Goal: Communication & Community: Ask a question

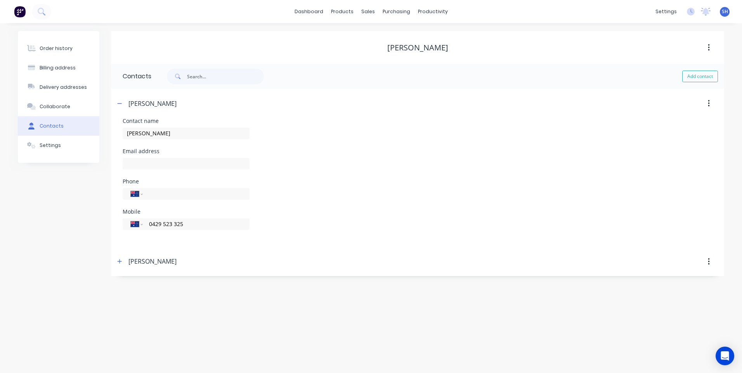
select select "AU"
click at [387, 49] on div "Customers" at bounding box center [394, 52] width 28 height 7
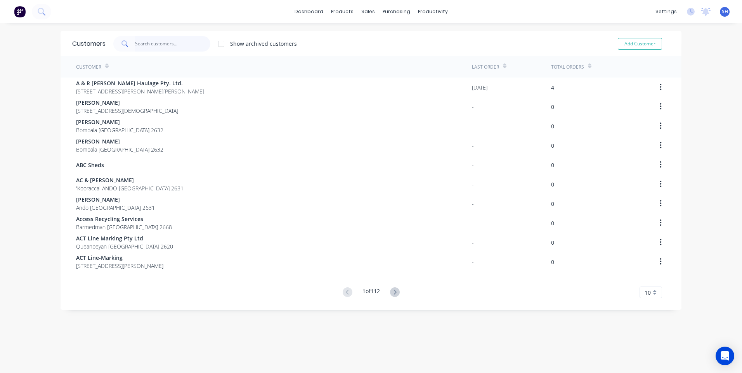
click at [144, 42] on input "text" at bounding box center [173, 44] width 76 height 16
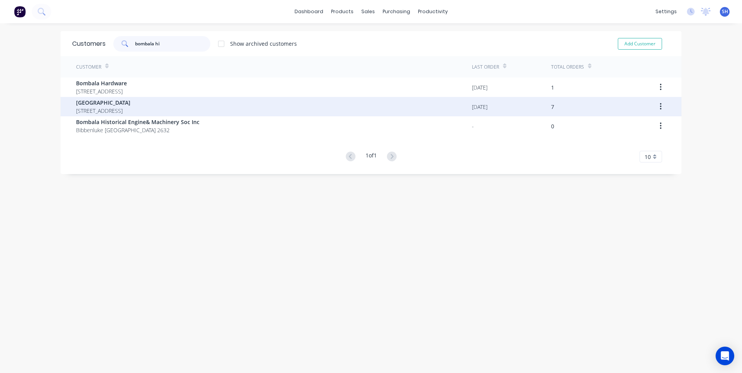
type input "bombala hi"
click at [119, 104] on span "[GEOGRAPHIC_DATA]" at bounding box center [103, 103] width 54 height 8
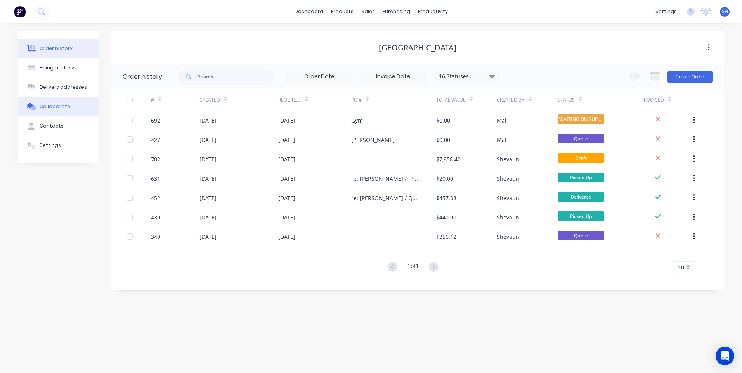
click at [56, 105] on div "Collaborate" at bounding box center [55, 106] width 31 height 7
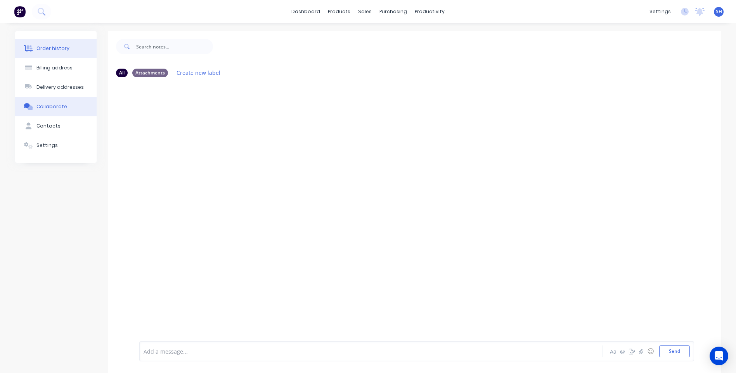
click at [53, 48] on div "Order history" at bounding box center [52, 48] width 33 height 7
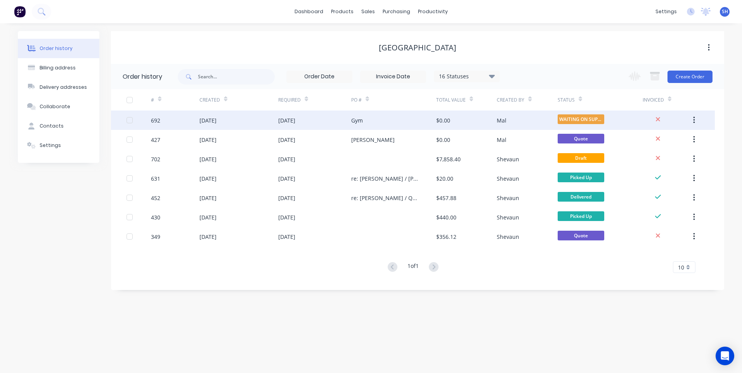
click at [336, 118] on div "[DATE]" at bounding box center [314, 120] width 73 height 19
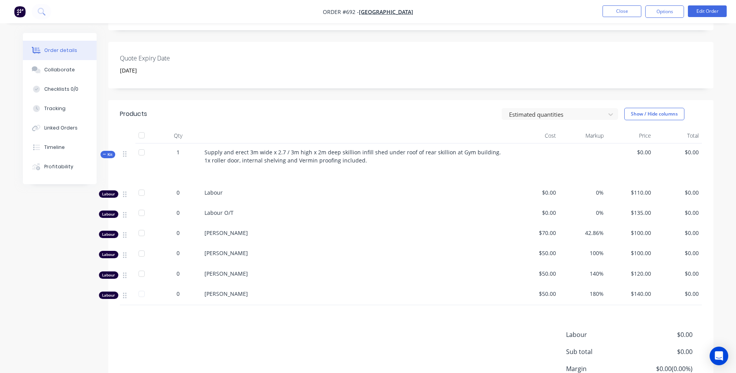
scroll to position [3, 0]
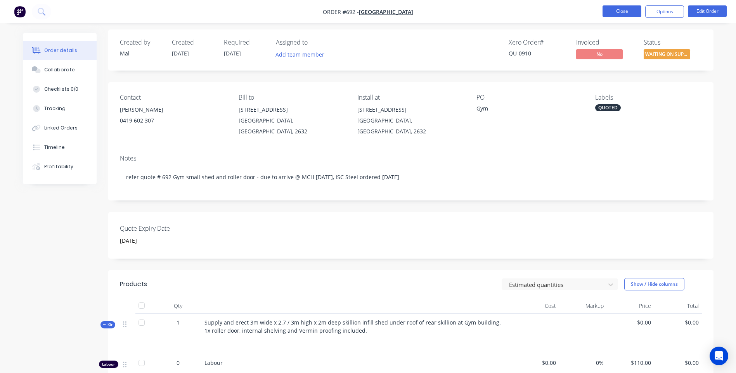
click at [619, 10] on button "Close" at bounding box center [621, 11] width 39 height 12
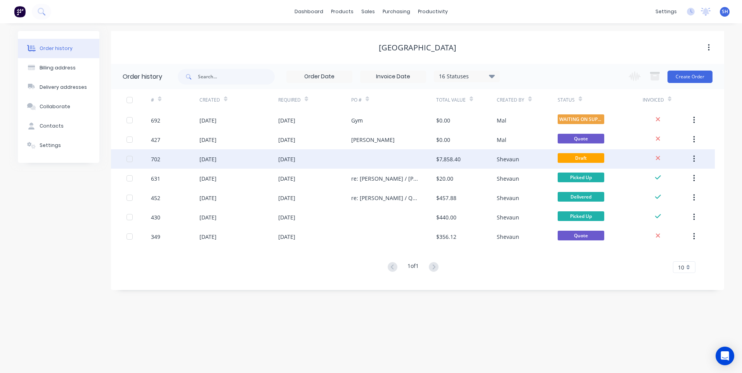
click at [355, 159] on div at bounding box center [393, 158] width 85 height 19
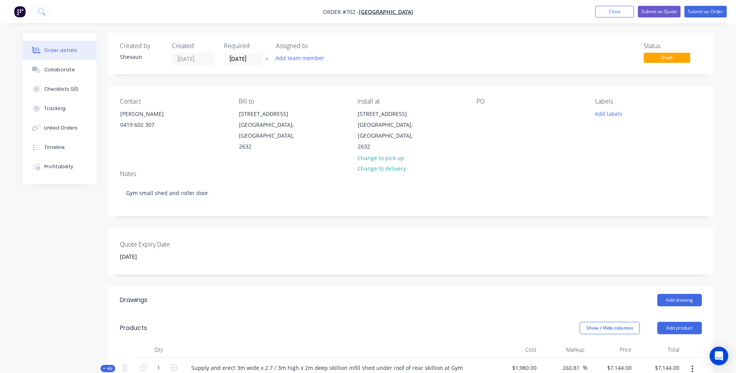
click at [18, 11] on img "button" at bounding box center [20, 12] width 12 height 12
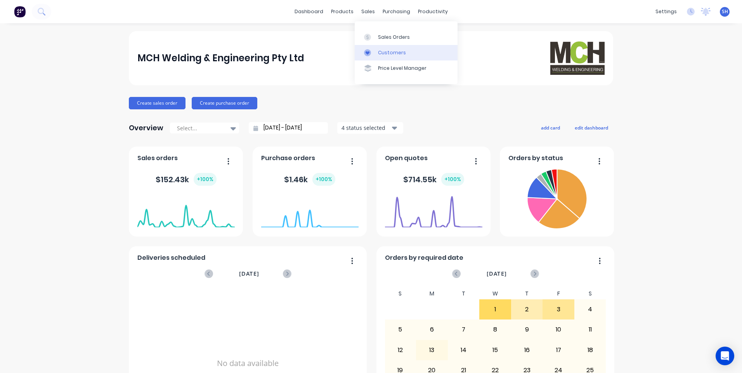
click at [387, 50] on div "Customers" at bounding box center [392, 52] width 28 height 7
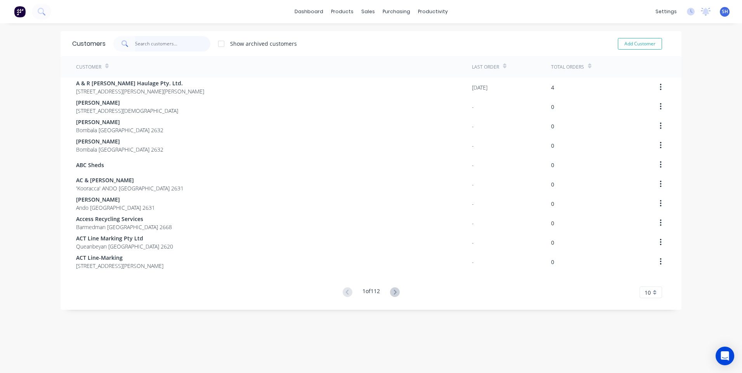
click at [135, 44] on input "text" at bounding box center [173, 44] width 76 height 16
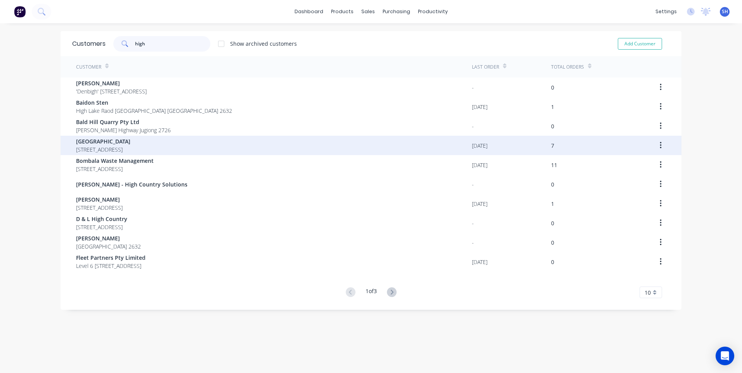
type input "high"
click at [114, 143] on span "[GEOGRAPHIC_DATA]" at bounding box center [103, 141] width 54 height 8
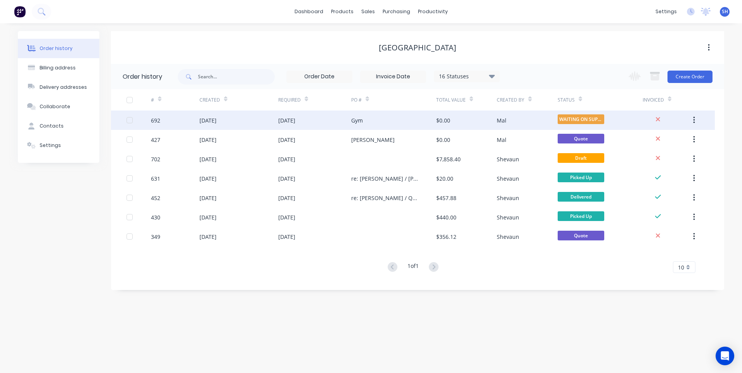
click at [176, 118] on div "692" at bounding box center [175, 120] width 48 height 19
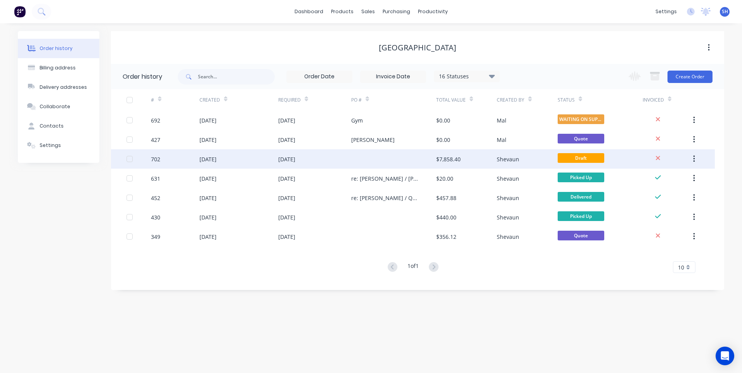
click at [334, 158] on div "[DATE]" at bounding box center [314, 158] width 73 height 19
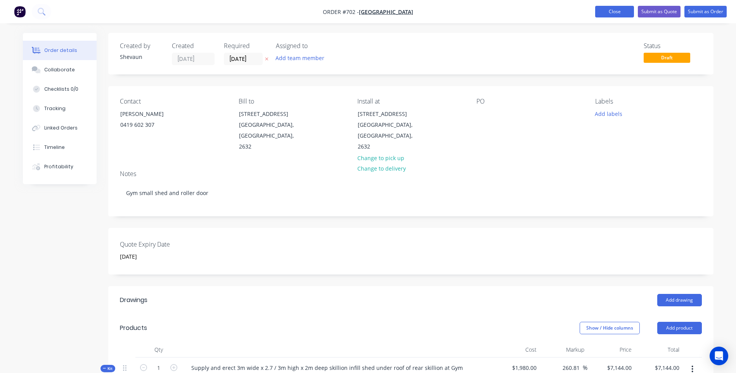
click at [608, 9] on button "Close" at bounding box center [614, 12] width 39 height 12
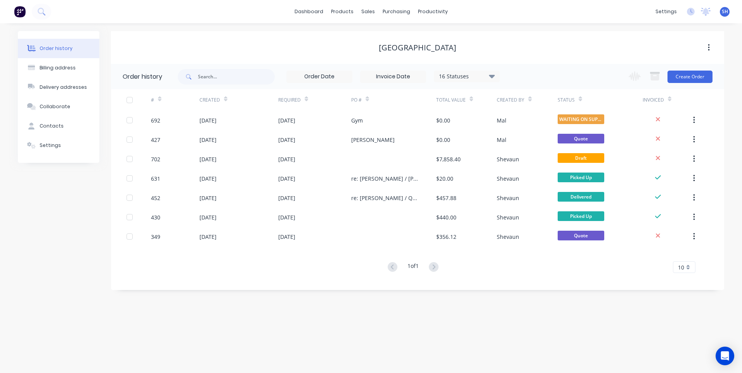
click at [493, 75] on icon at bounding box center [492, 75] width 6 height 3
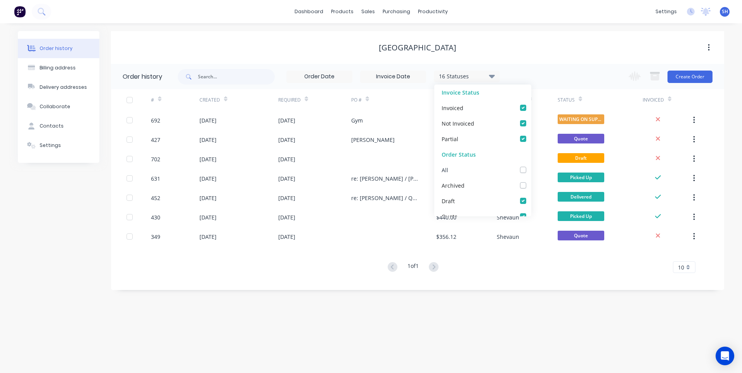
click at [531, 166] on label at bounding box center [531, 166] width 0 height 0
click at [531, 168] on input "checkbox" at bounding box center [534, 169] width 6 height 7
checkbox input "true"
click at [487, 264] on div "1 of 1 10 5 10 15 20 25 30 35" at bounding box center [413, 267] width 604 height 11
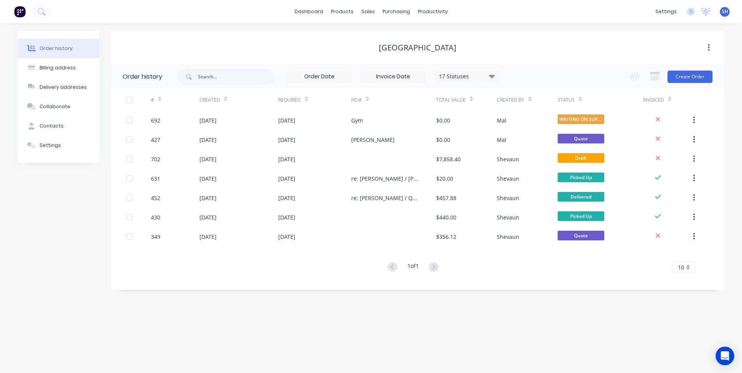
click at [492, 74] on icon at bounding box center [492, 75] width 6 height 9
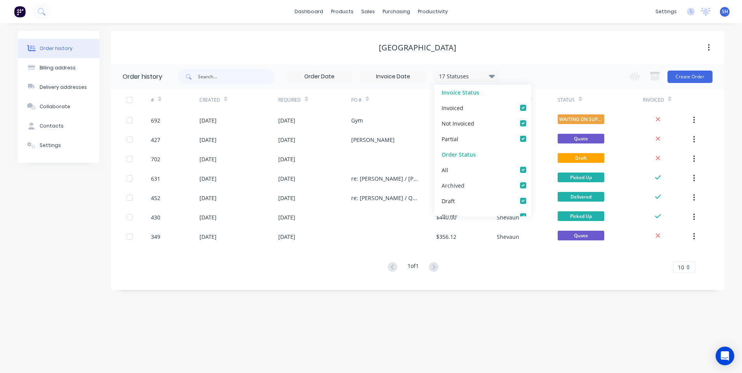
click at [531, 181] on label at bounding box center [531, 181] width 0 height 0
click at [531, 183] on input "checkbox" at bounding box center [534, 184] width 6 height 7
checkbox input "false"
click at [516, 262] on div "1 of 1 10 5 10 15 20 25 30 35" at bounding box center [413, 267] width 604 height 11
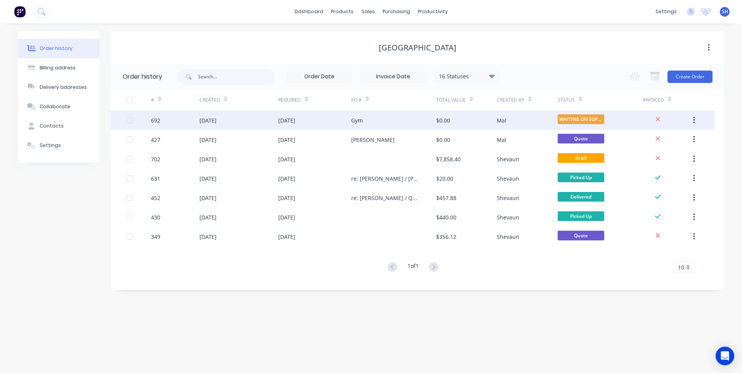
click at [381, 119] on div "Gym" at bounding box center [393, 120] width 85 height 19
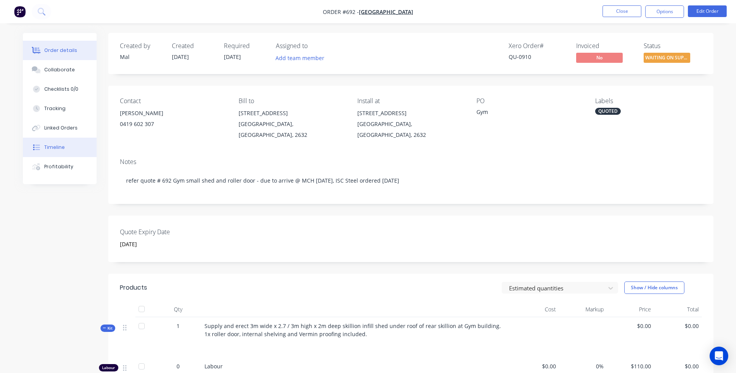
click at [57, 146] on div "Timeline" at bounding box center [54, 147] width 21 height 7
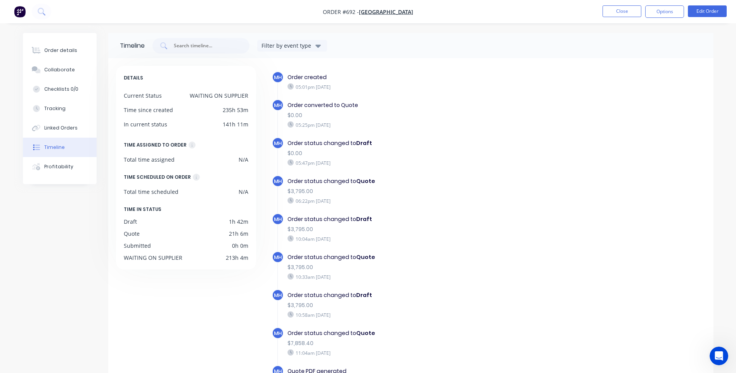
click at [21, 9] on img "button" at bounding box center [20, 12] width 12 height 12
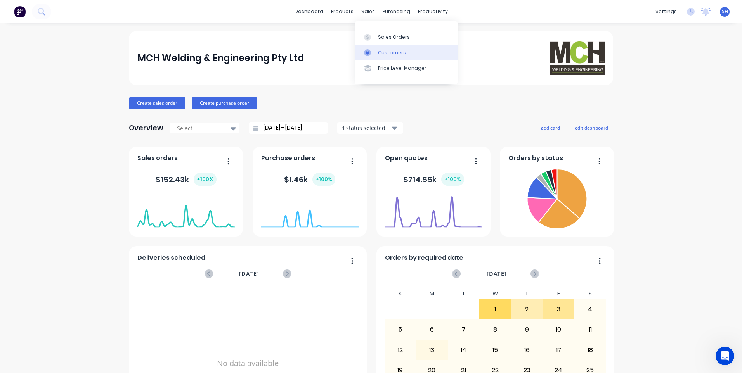
click at [388, 51] on div "Customers" at bounding box center [392, 52] width 28 height 7
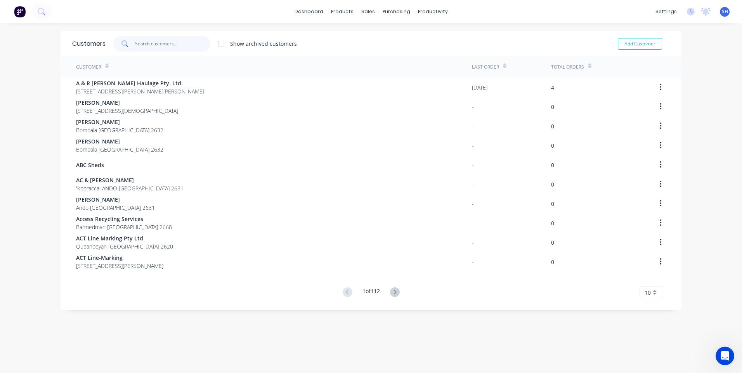
click at [140, 41] on input "text" at bounding box center [173, 44] width 76 height 16
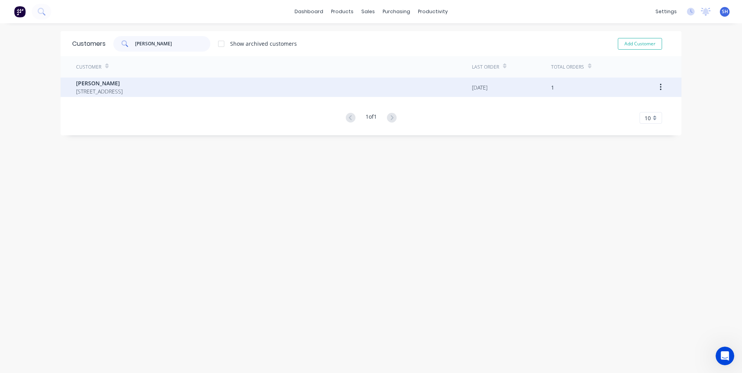
type input "andrew ree"
click at [110, 88] on span "413 Delegate River Rd DELEGATE RIVER Victoria 3888" at bounding box center [99, 91] width 47 height 8
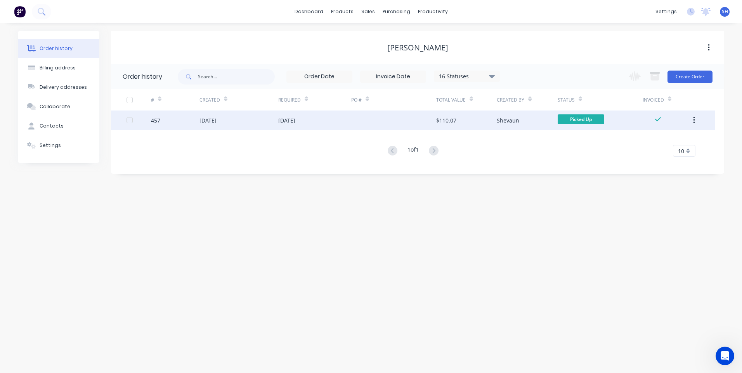
click at [335, 116] on div "[DATE]" at bounding box center [314, 120] width 73 height 19
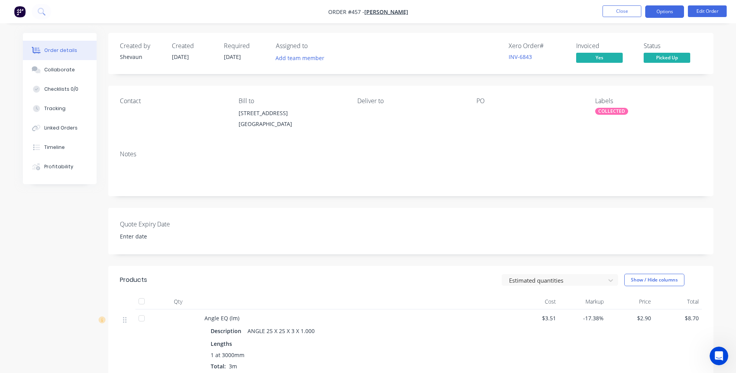
click at [667, 10] on button "Options" at bounding box center [664, 11] width 39 height 12
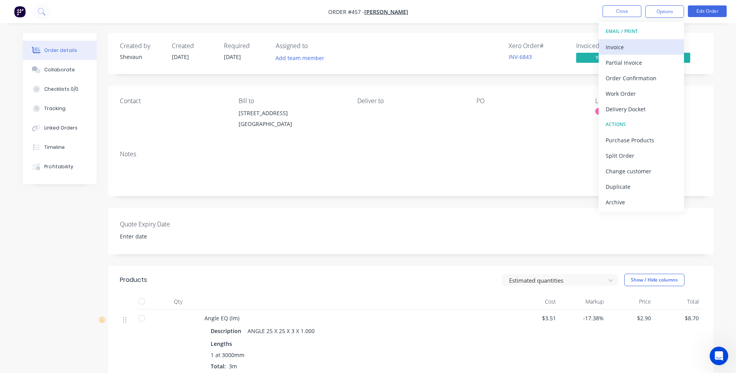
click at [614, 46] on div "Invoice" at bounding box center [640, 47] width 71 height 11
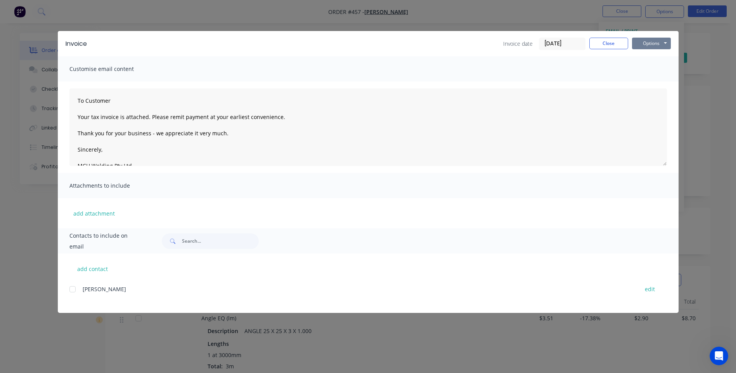
click at [642, 42] on button "Options" at bounding box center [651, 44] width 39 height 12
click at [653, 54] on button "Preview" at bounding box center [657, 57] width 50 height 13
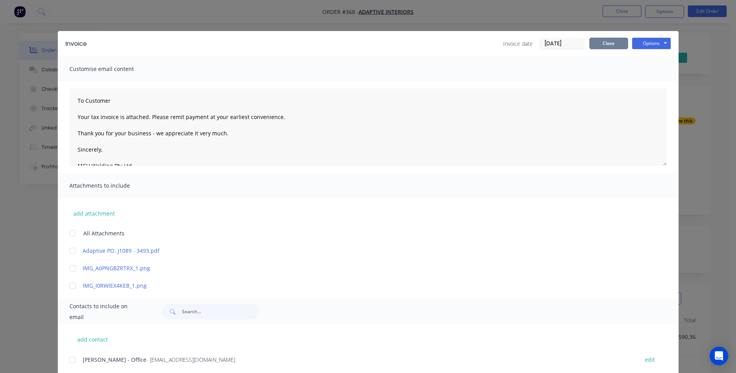
click at [609, 43] on button "Close" at bounding box center [608, 44] width 39 height 12
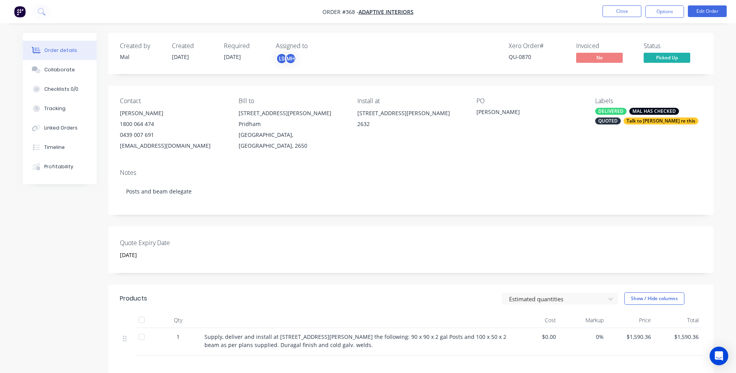
click at [19, 13] on img "button" at bounding box center [20, 12] width 12 height 12
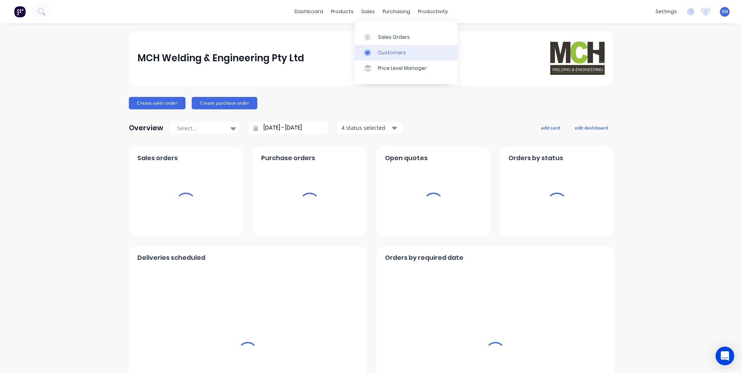
click at [383, 50] on div "Customers" at bounding box center [392, 52] width 28 height 7
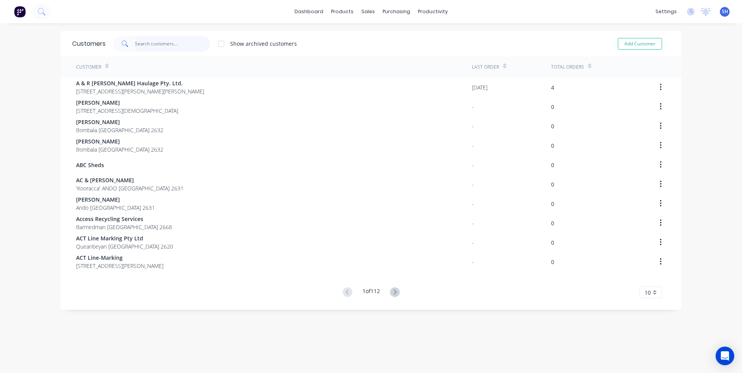
click at [143, 45] on input "text" at bounding box center [173, 44] width 76 height 16
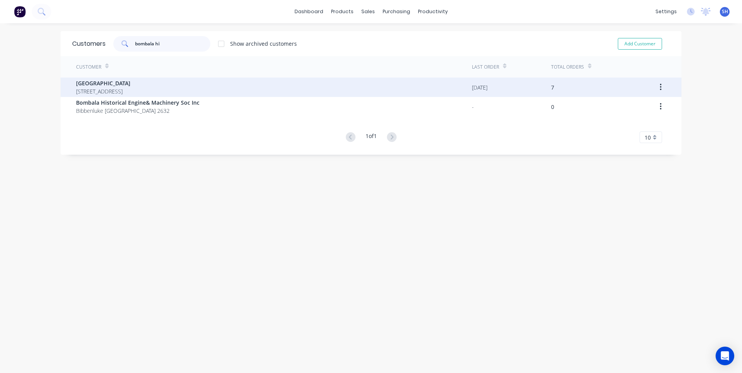
type input "bombala hi"
click at [105, 88] on span "[STREET_ADDRESS]" at bounding box center [103, 91] width 54 height 8
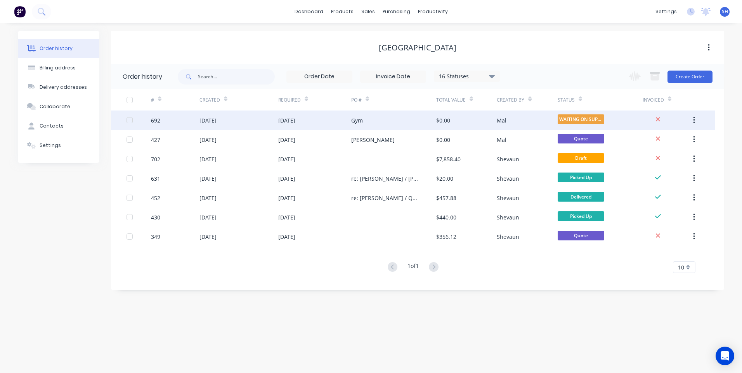
click at [400, 120] on div "Gym" at bounding box center [393, 120] width 85 height 19
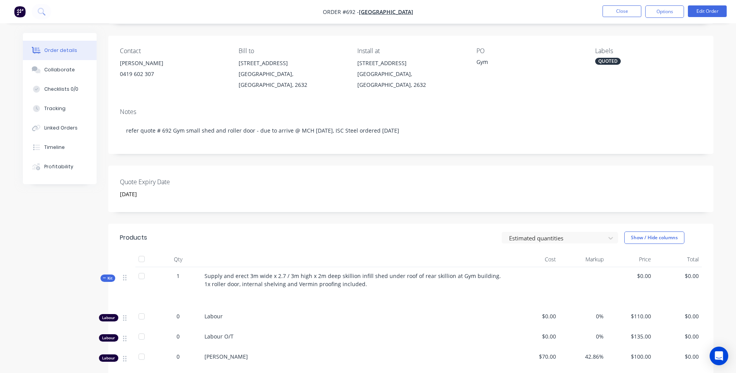
scroll to position [42, 0]
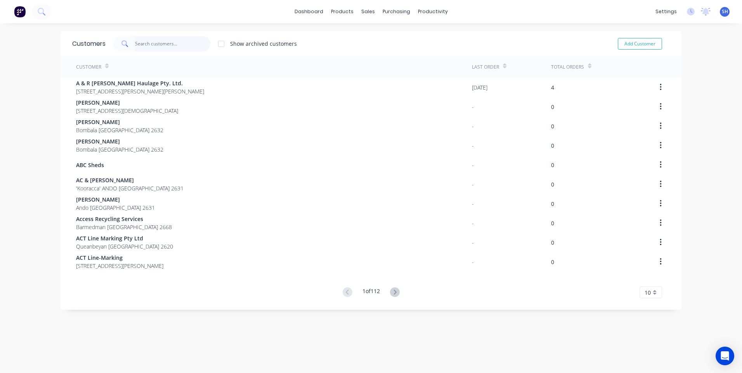
click at [143, 43] on input "text" at bounding box center [173, 44] width 76 height 16
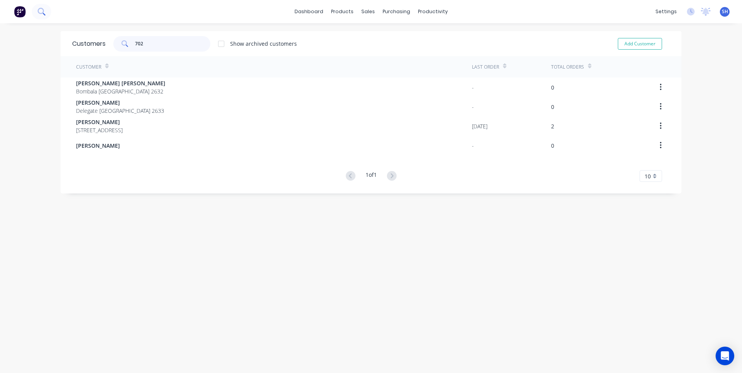
type input "702"
click at [42, 11] on icon at bounding box center [41, 11] width 7 height 7
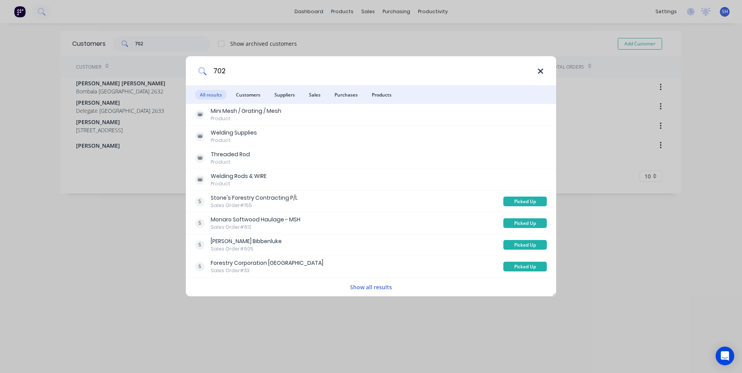
type input "702"
click at [538, 69] on icon at bounding box center [540, 71] width 6 height 9
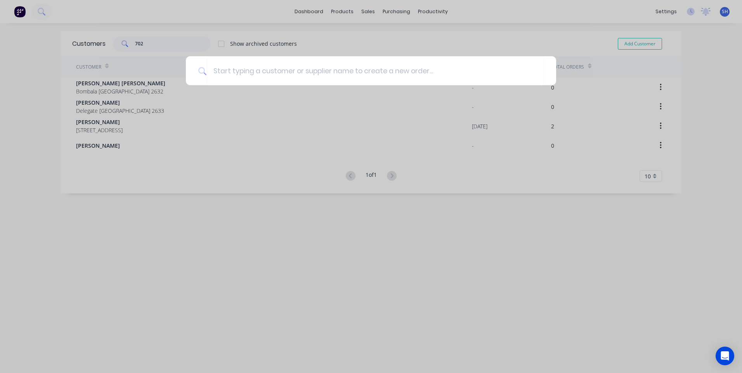
click at [341, 12] on div at bounding box center [371, 186] width 742 height 373
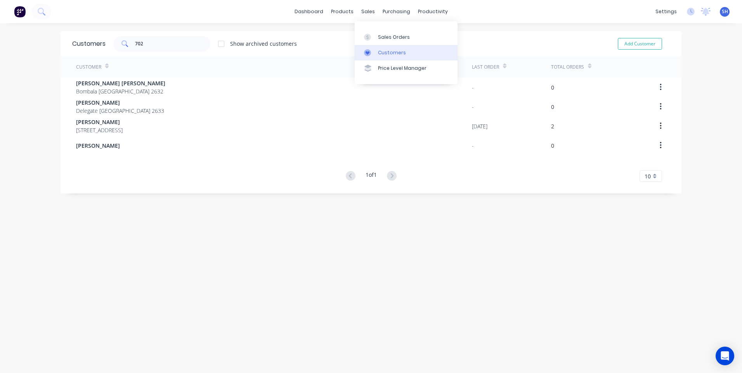
click at [389, 51] on div "Customers" at bounding box center [392, 52] width 28 height 7
drag, startPoint x: 143, startPoint y: 42, endPoint x: 120, endPoint y: 40, distance: 22.9
click at [120, 40] on div "702" at bounding box center [161, 44] width 97 height 16
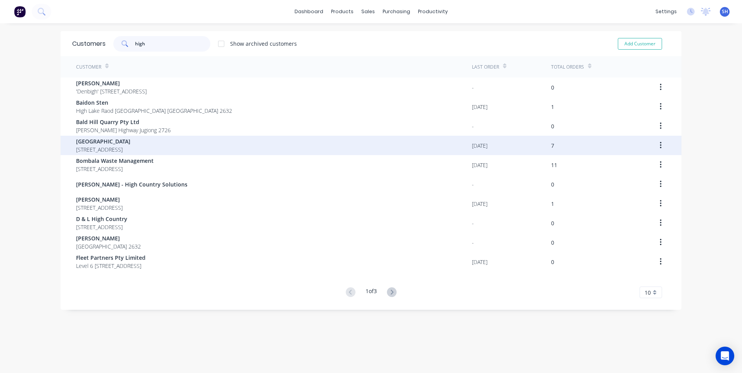
type input "high"
click at [112, 142] on span "[GEOGRAPHIC_DATA]" at bounding box center [103, 141] width 54 height 8
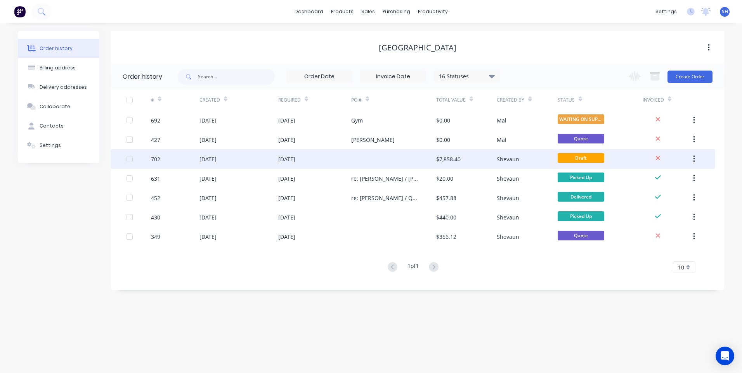
click at [404, 156] on div at bounding box center [393, 158] width 85 height 19
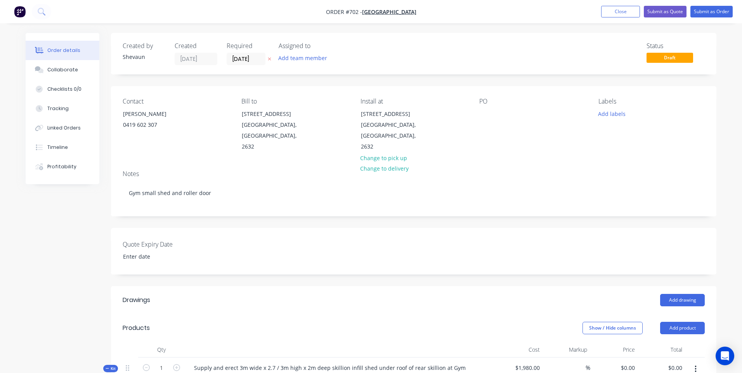
type input "[DATE]"
type input "260.81"
type input "$7,144.00"
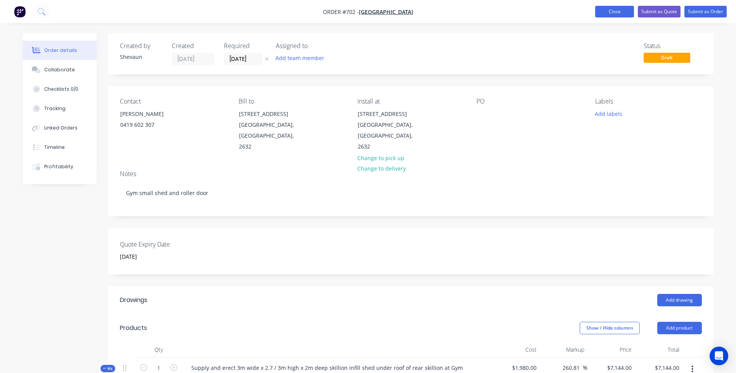
click at [613, 10] on button "Close" at bounding box center [614, 12] width 39 height 12
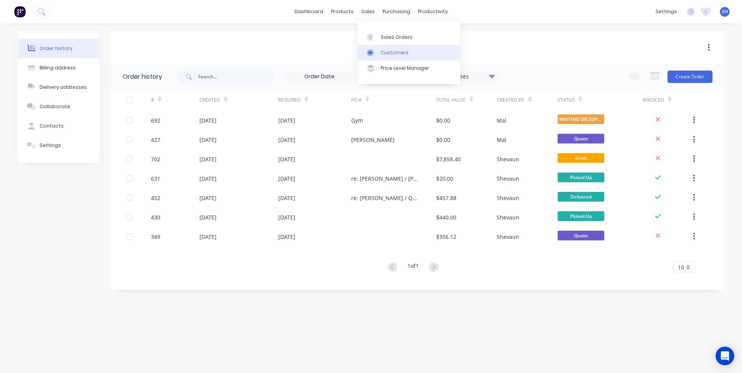
click at [393, 51] on div "Customers" at bounding box center [394, 52] width 28 height 7
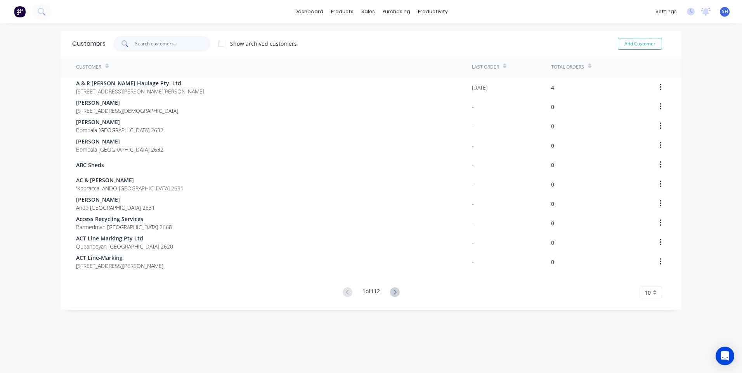
click at [151, 44] on input "text" at bounding box center [173, 44] width 76 height 16
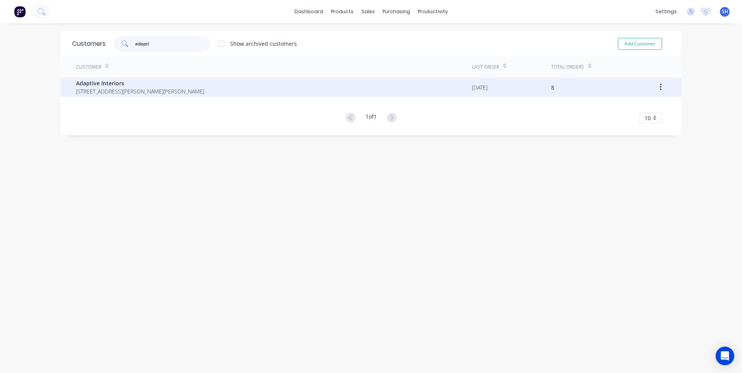
type input "adapti"
click at [106, 84] on span "Adaptive Interiors" at bounding box center [140, 83] width 128 height 8
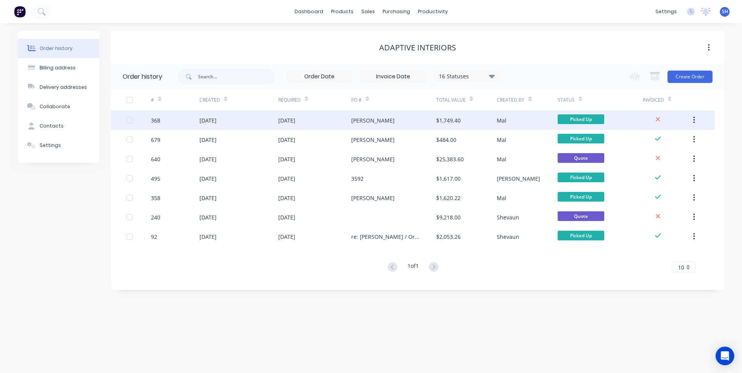
click at [402, 116] on div "[PERSON_NAME]" at bounding box center [393, 120] width 85 height 19
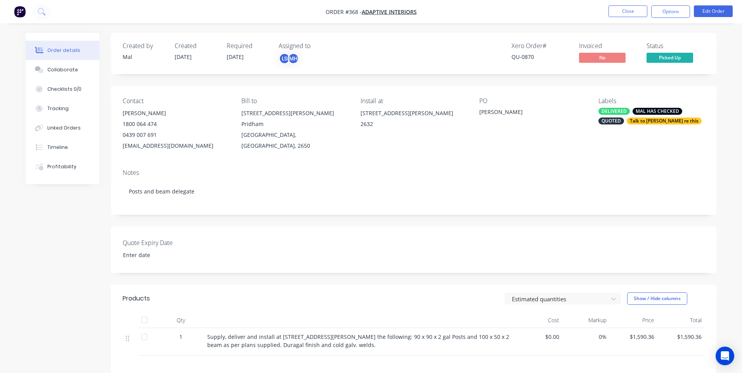
type input "[DATE]"
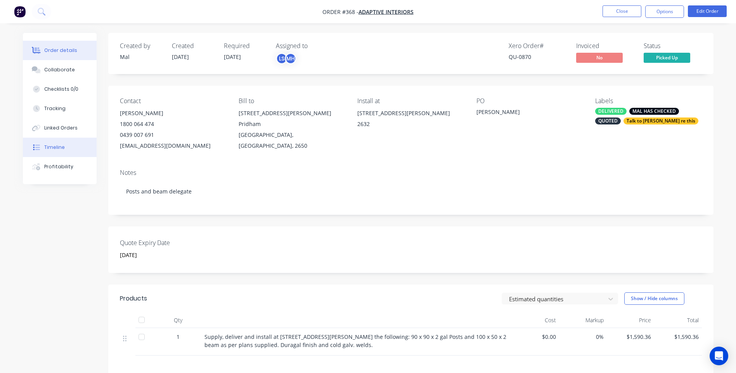
click at [50, 144] on div "Timeline" at bounding box center [54, 147] width 21 height 7
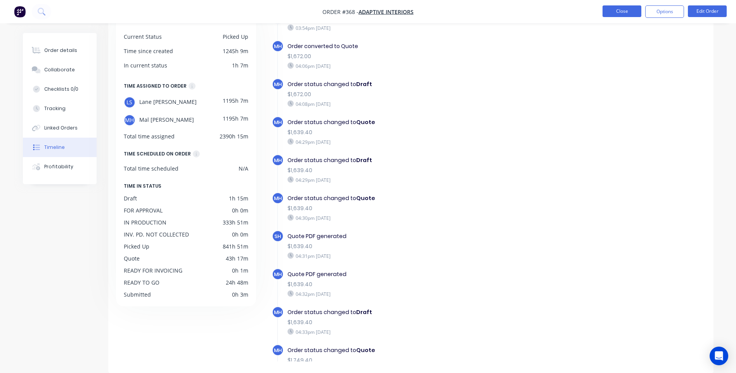
click at [624, 13] on button "Close" at bounding box center [621, 11] width 39 height 12
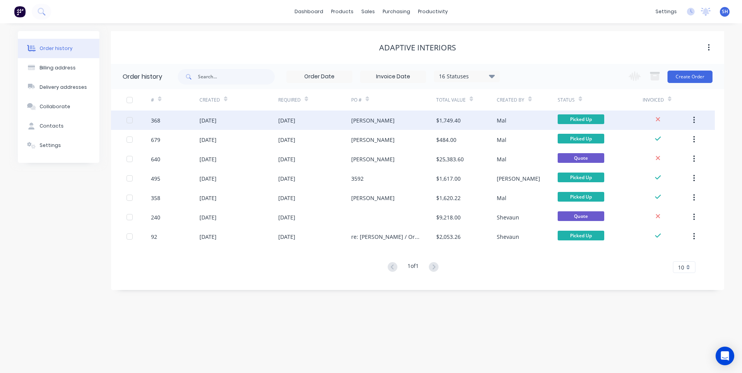
click at [383, 118] on div "[PERSON_NAME]" at bounding box center [393, 120] width 85 height 19
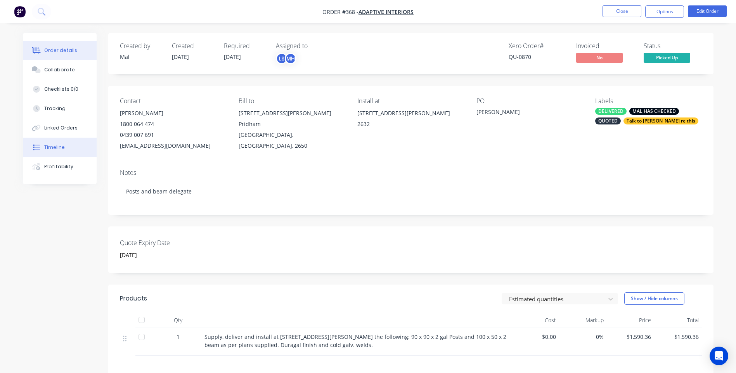
click at [56, 146] on div "Timeline" at bounding box center [54, 147] width 21 height 7
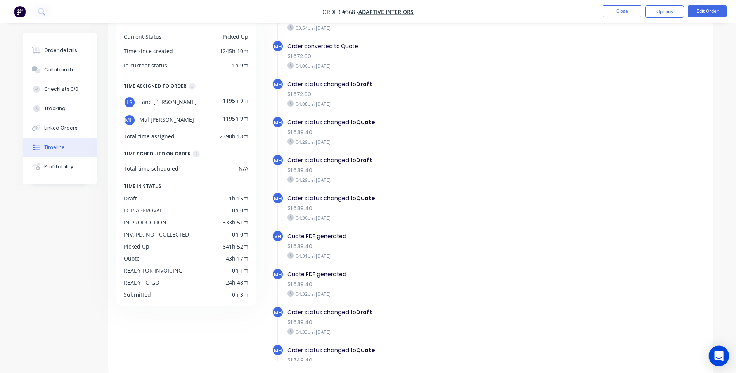
click at [717, 356] on icon "Open Intercom Messenger" at bounding box center [718, 356] width 9 height 10
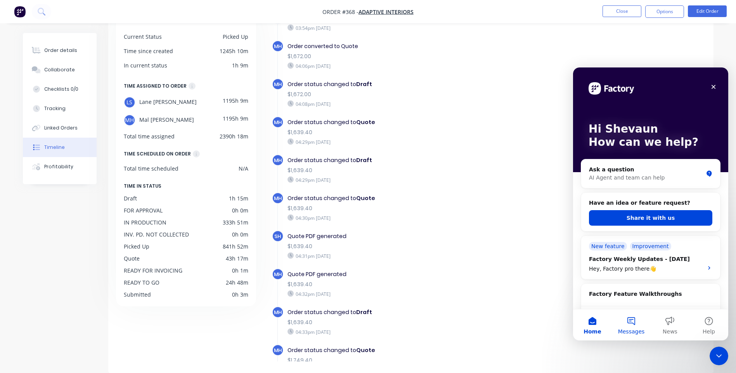
click at [628, 324] on button "Messages" at bounding box center [631, 325] width 39 height 31
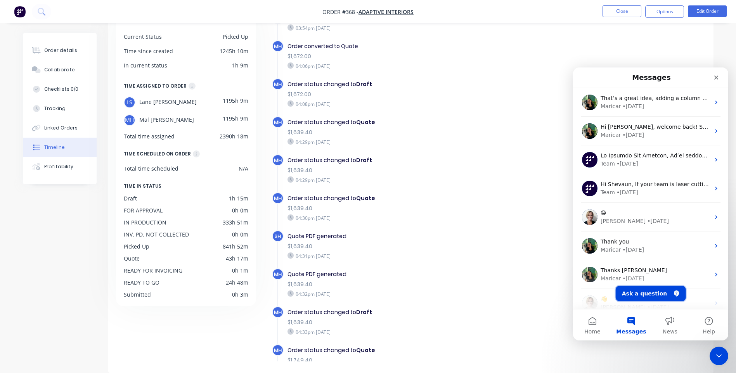
click at [645, 292] on button "Ask a question" at bounding box center [651, 294] width 70 height 16
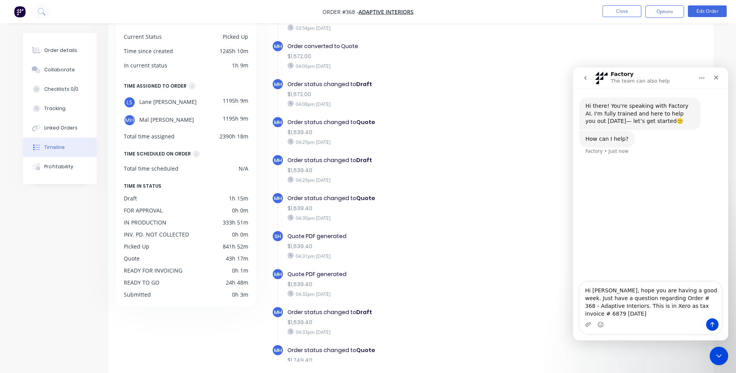
click at [595, 314] on textarea "Hi [PERSON_NAME], hope you are having a good week. Just have a question regardi…" at bounding box center [650, 300] width 142 height 36
click at [702, 314] on textarea "Hi [PERSON_NAME], hope you are having a good week. Just have a question regardi…" at bounding box center [650, 300] width 142 height 36
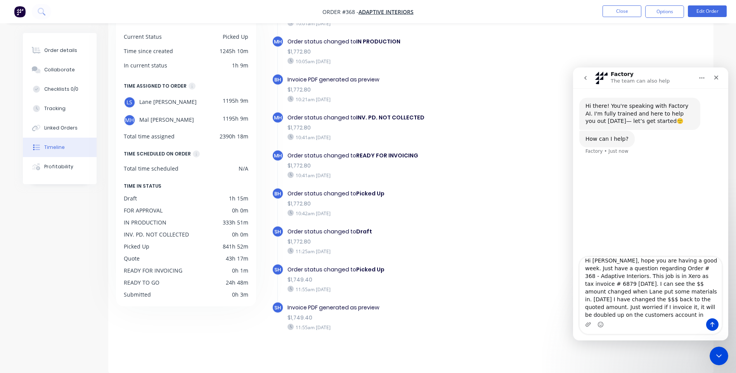
scroll to position [13, 0]
click at [625, 307] on textarea "Hi [PERSON_NAME], hope you are having a good week. Just have a question regardi…" at bounding box center [650, 287] width 142 height 61
click at [624, 315] on textarea "Hi [PERSON_NAME], hope you are having a good week. Just have a question regardi…" at bounding box center [650, 287] width 142 height 61
click at [585, 301] on textarea "Hi [PERSON_NAME], hope you are having a good week. Just have a question regardi…" at bounding box center [650, 287] width 142 height 61
click at [621, 299] on textarea "Hi [PERSON_NAME], hope you are having a good week. Just have a question regardi…" at bounding box center [650, 287] width 142 height 61
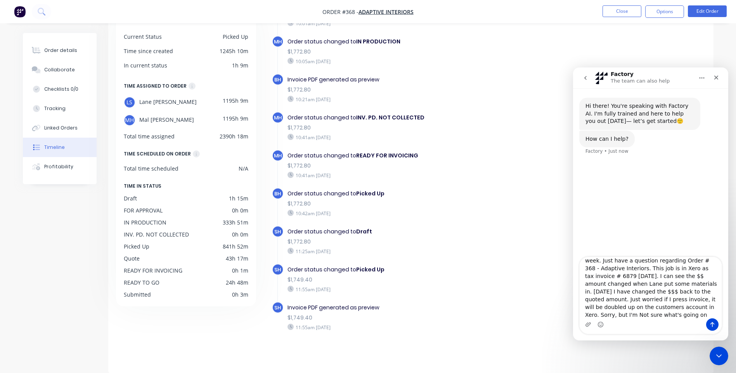
drag, startPoint x: 624, startPoint y: 316, endPoint x: 628, endPoint y: 318, distance: 4.7
click at [624, 316] on textarea "Hi [PERSON_NAME], hope you are having a good week. Just have a question regardi…" at bounding box center [650, 287] width 142 height 61
click at [703, 269] on textarea "Hi [PERSON_NAME], hope you are having a good week. Just have a question regardi…" at bounding box center [650, 287] width 142 height 61
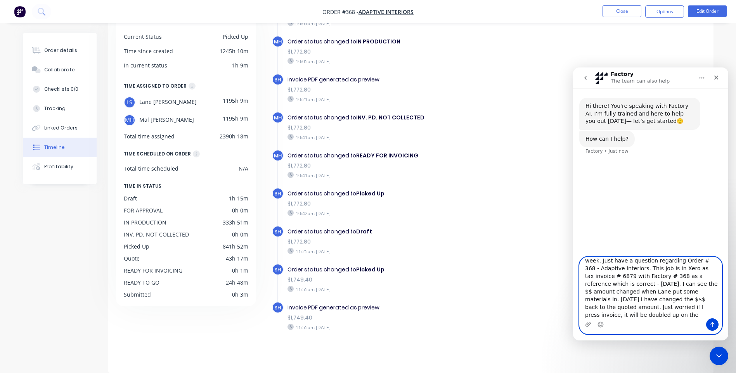
type textarea "Hi [PERSON_NAME], hope you are having a good week. Just have a question regardi…"
click at [713, 322] on icon "Send a message…" at bounding box center [712, 325] width 6 height 6
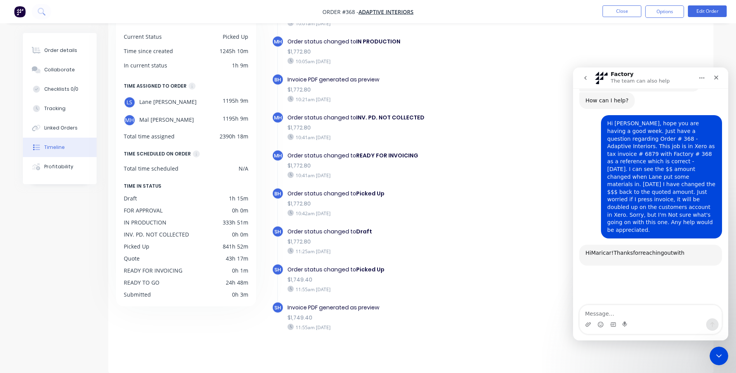
scroll to position [67, 0]
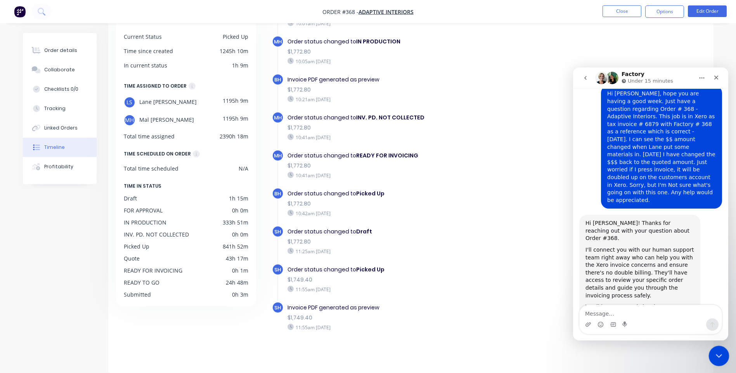
click at [718, 352] on icon "Close Intercom Messenger" at bounding box center [717, 354] width 9 height 9
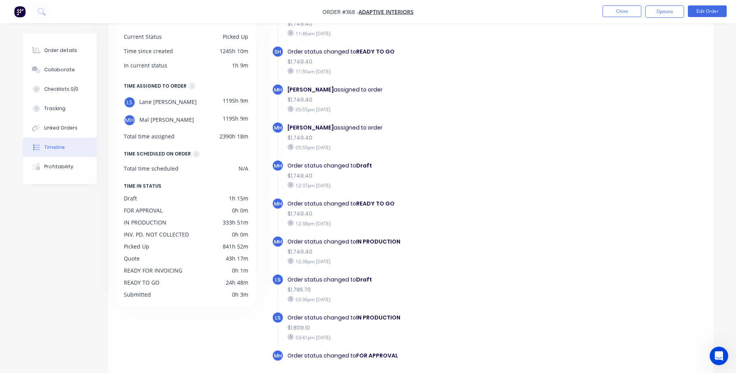
scroll to position [256, 0]
